Goal: Find specific page/section: Find specific page/section

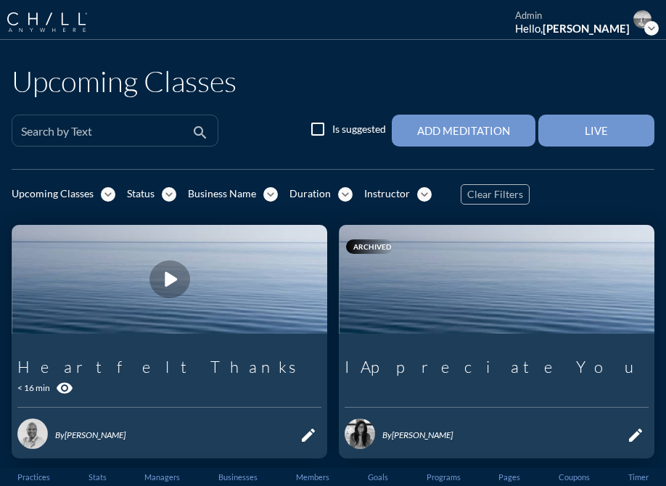
click at [91, 137] on input "Search by Text" at bounding box center [105, 137] width 168 height 18
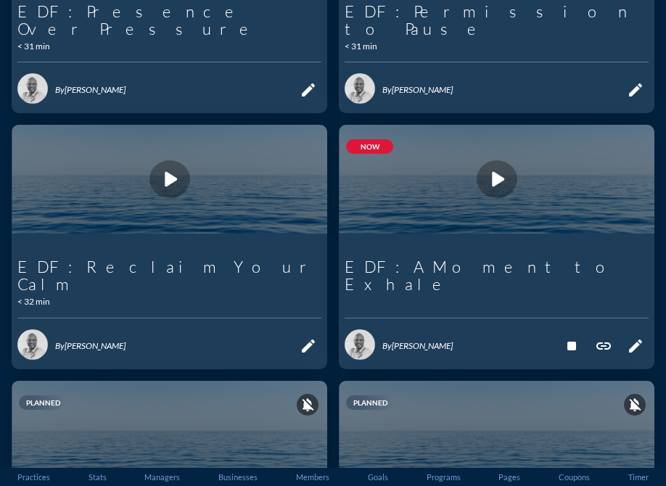
scroll to position [352, 0]
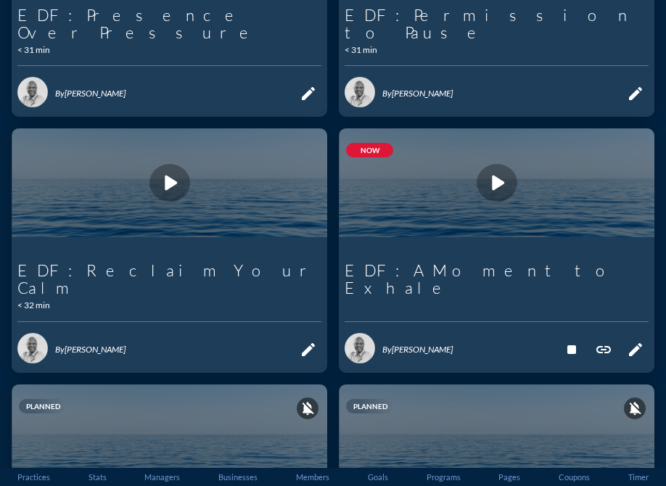
click at [563, 341] on icon "stop" at bounding box center [571, 349] width 17 height 17
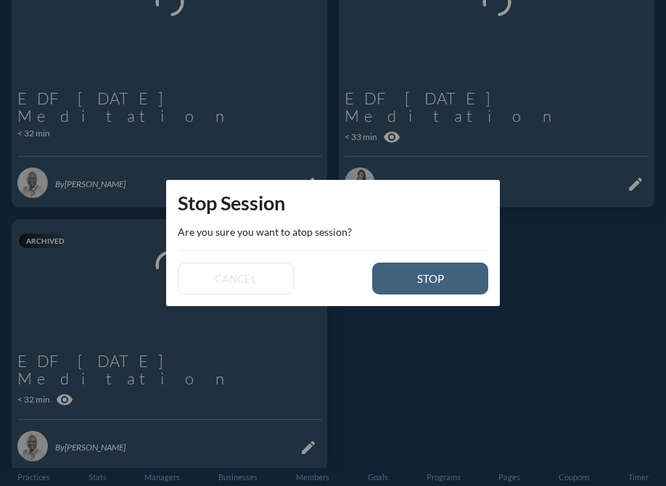
click at [413, 275] on div "stop" at bounding box center [430, 278] width 65 height 13
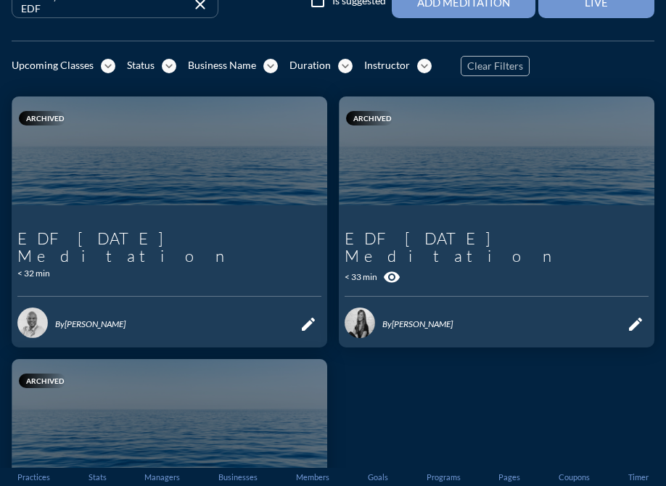
scroll to position [0, 0]
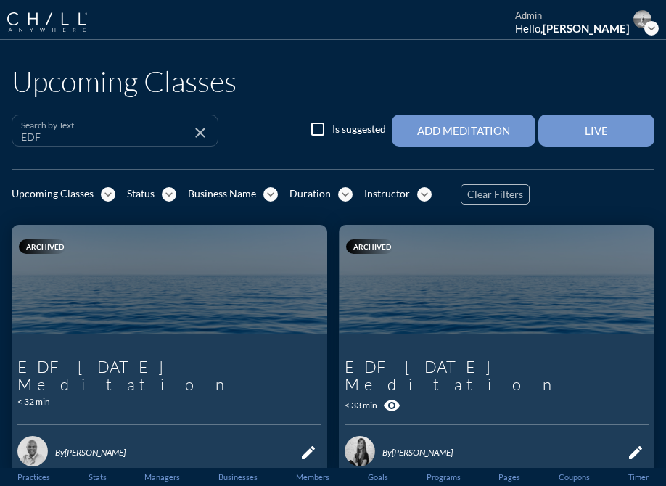
click at [116, 138] on input "EDF" at bounding box center [105, 137] width 168 height 18
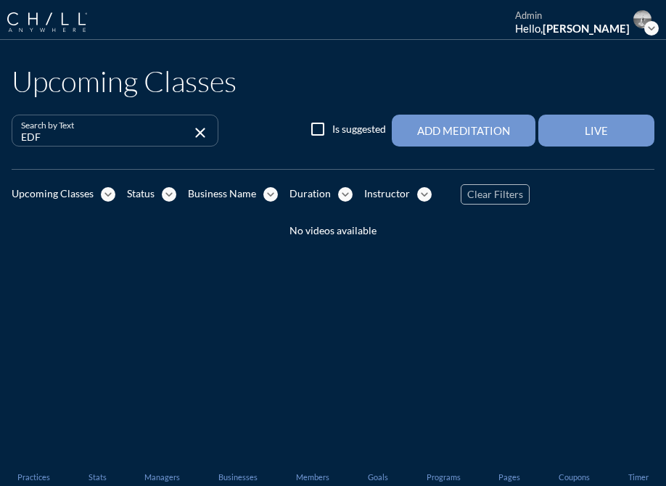
scroll to position [7, 0]
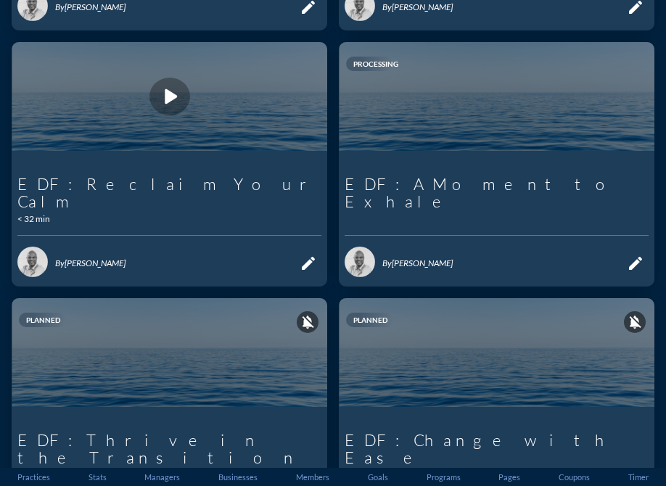
scroll to position [391, 0]
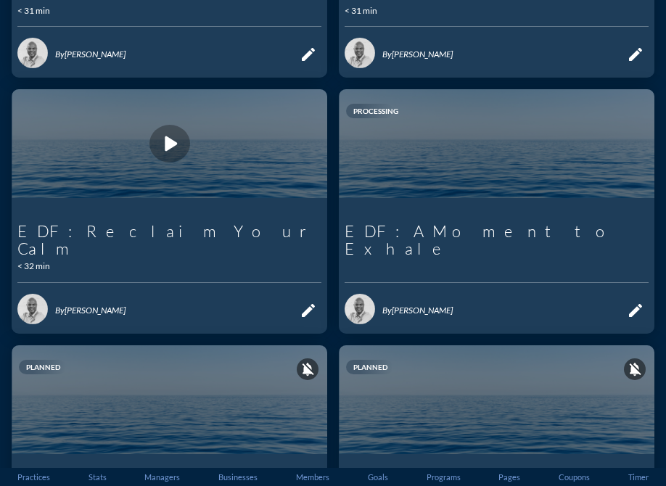
type input "EDF:"
